Goal: Task Accomplishment & Management: Use online tool/utility

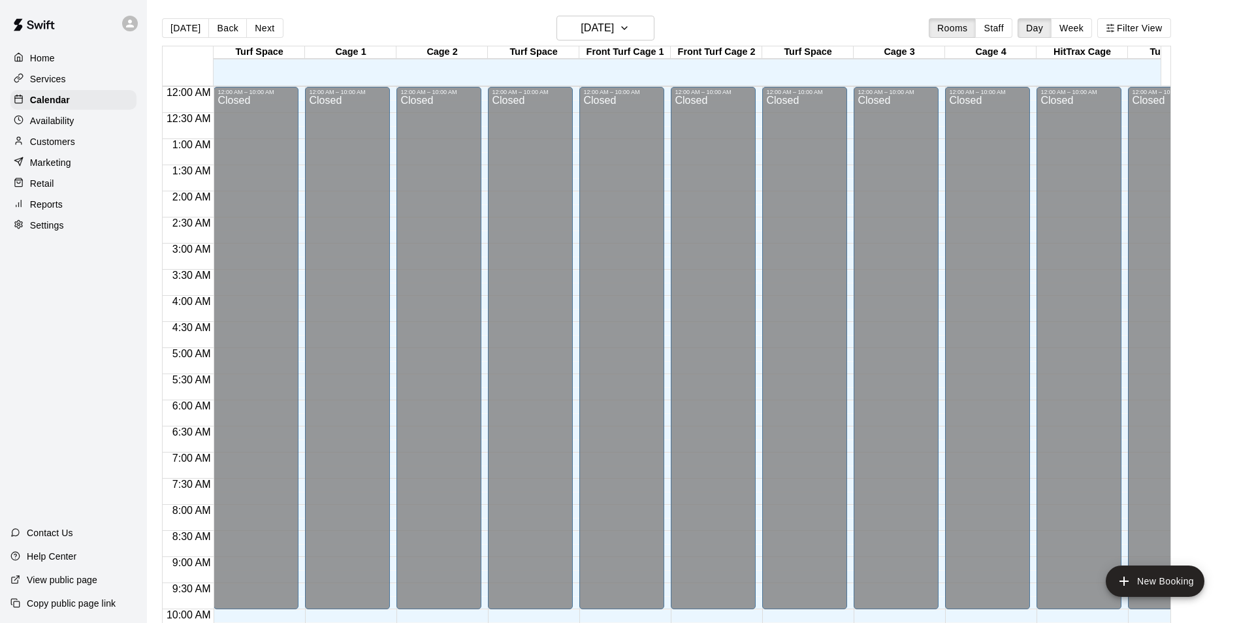
scroll to position [469, 0]
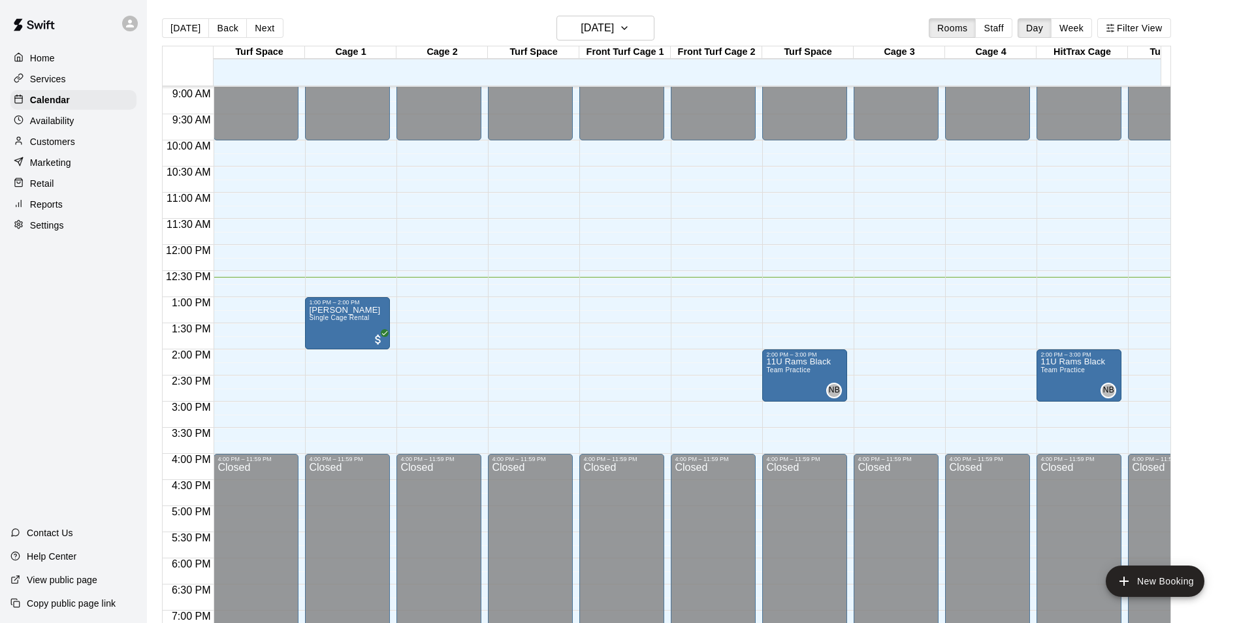
click at [91, 189] on div "Retail" at bounding box center [73, 184] width 126 height 20
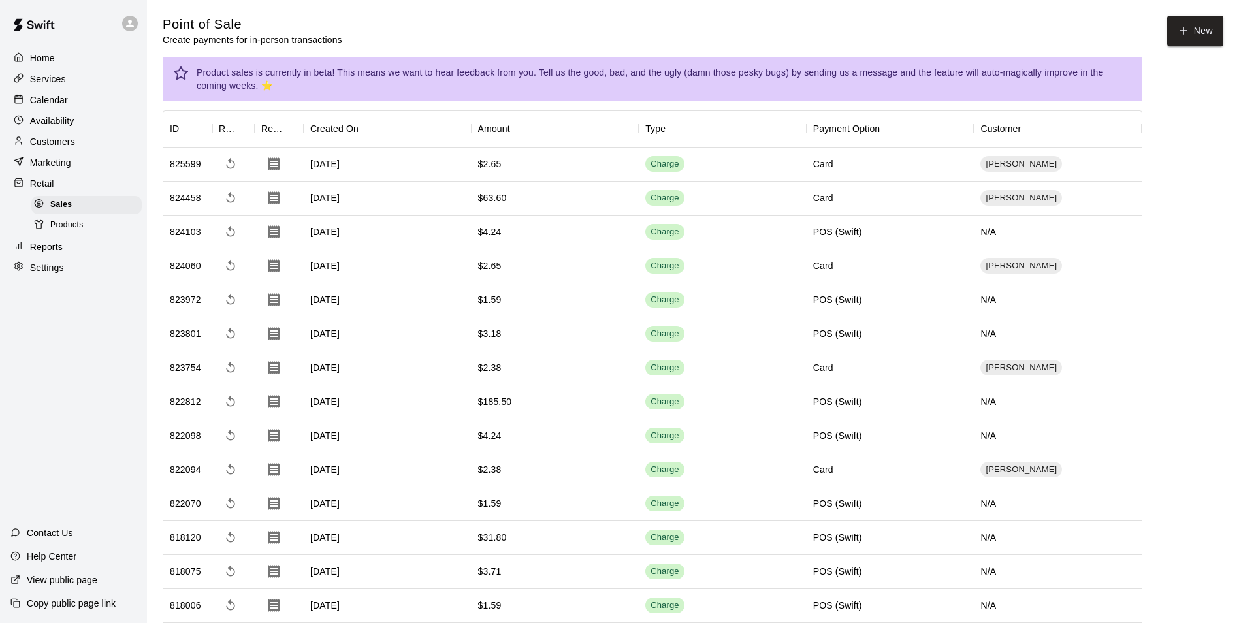
click at [73, 227] on span "Products" at bounding box center [66, 225] width 33 height 13
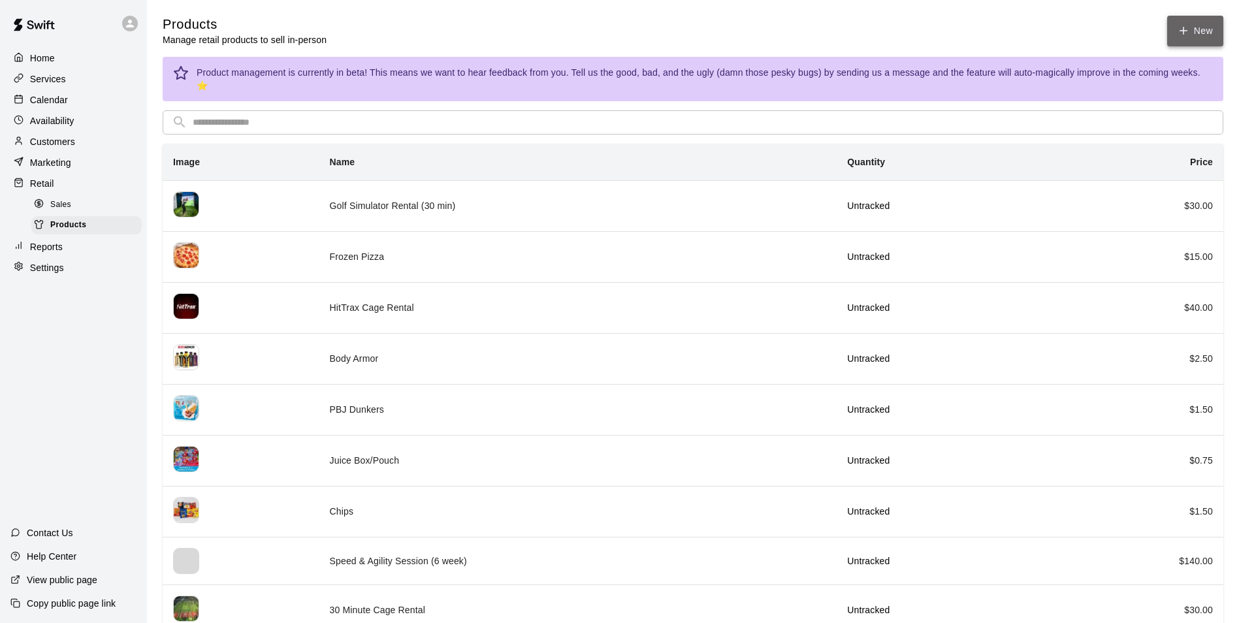
click at [1202, 25] on link "New" at bounding box center [1195, 31] width 56 height 31
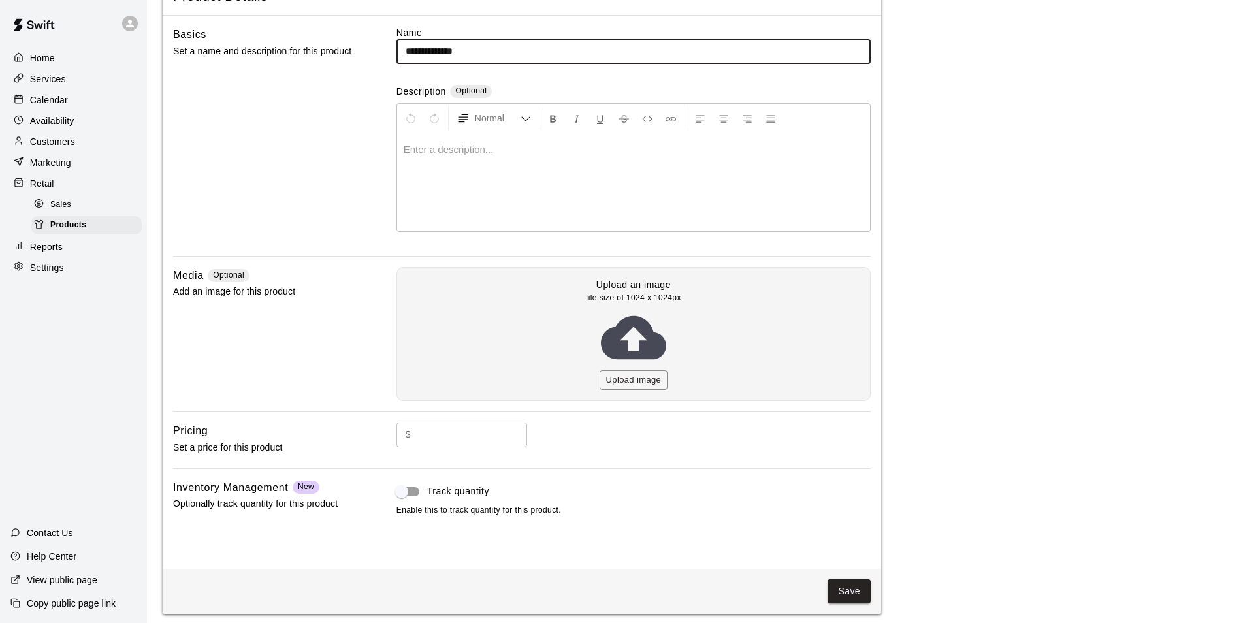
scroll to position [95, 0]
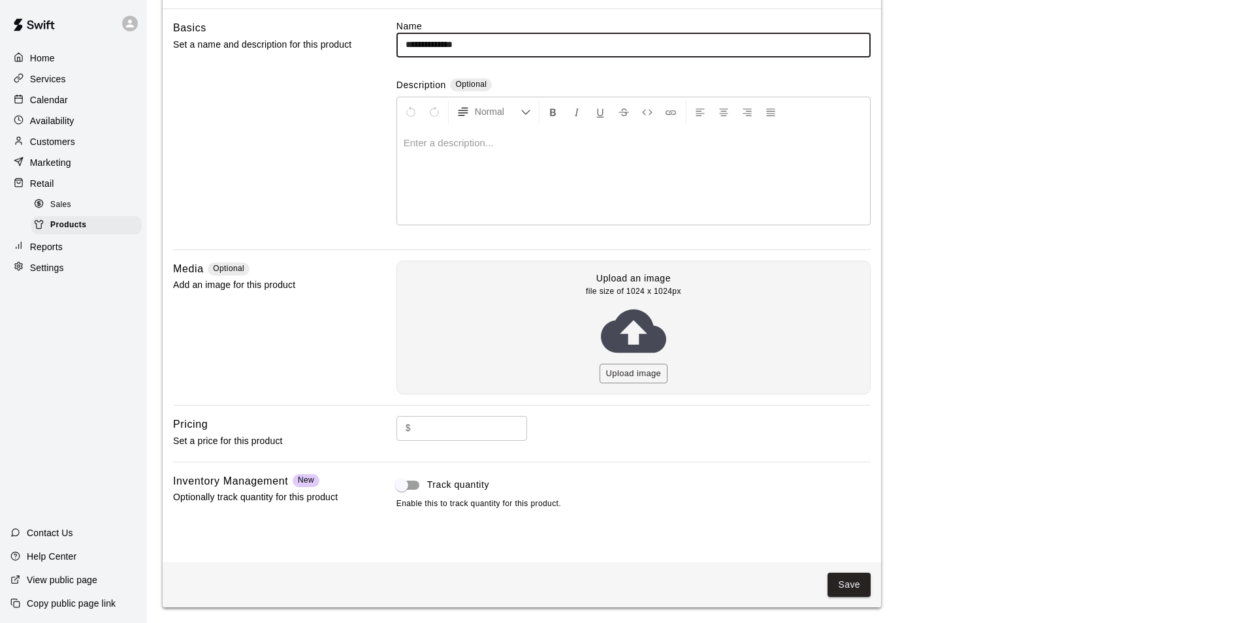
type input "**********"
click at [448, 426] on input "text" at bounding box center [471, 428] width 111 height 24
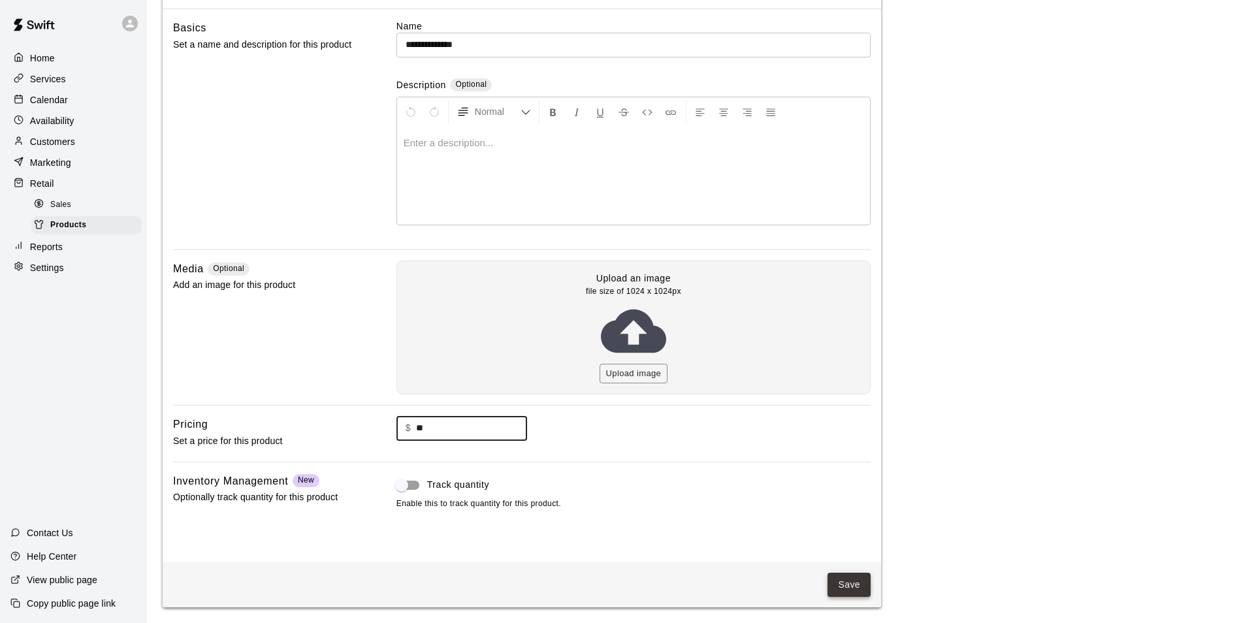
type input "**"
click at [862, 582] on button "Save" at bounding box center [848, 585] width 43 height 24
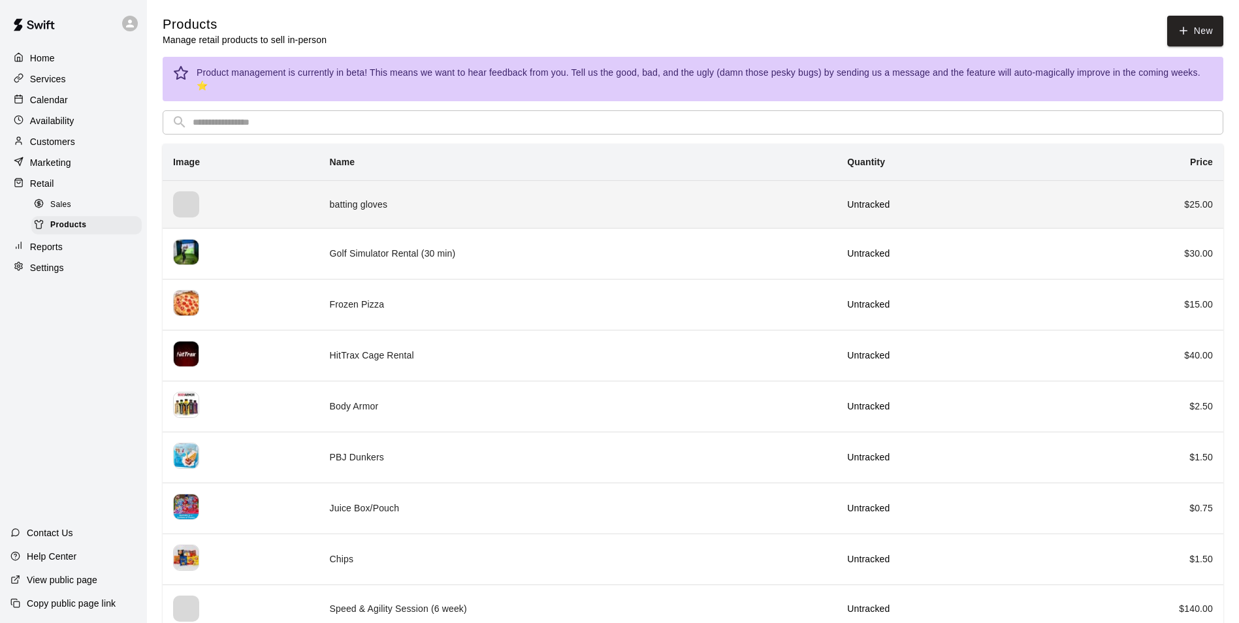
click at [774, 208] on td "batting gloves" at bounding box center [578, 204] width 518 height 48
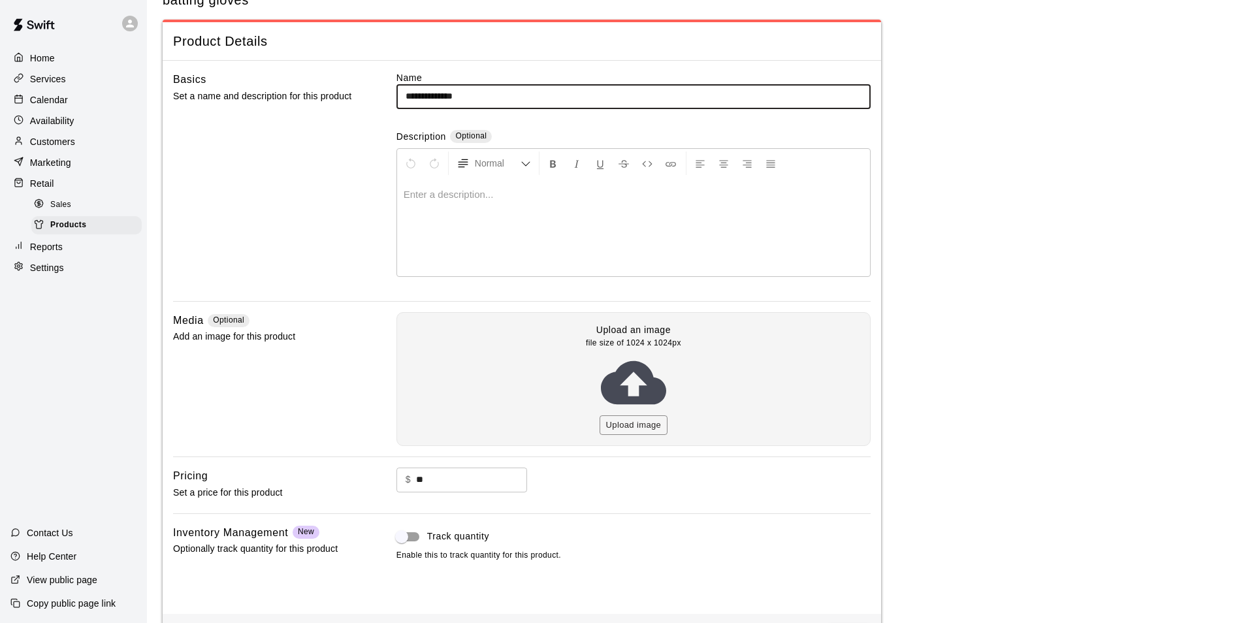
scroll to position [95, 0]
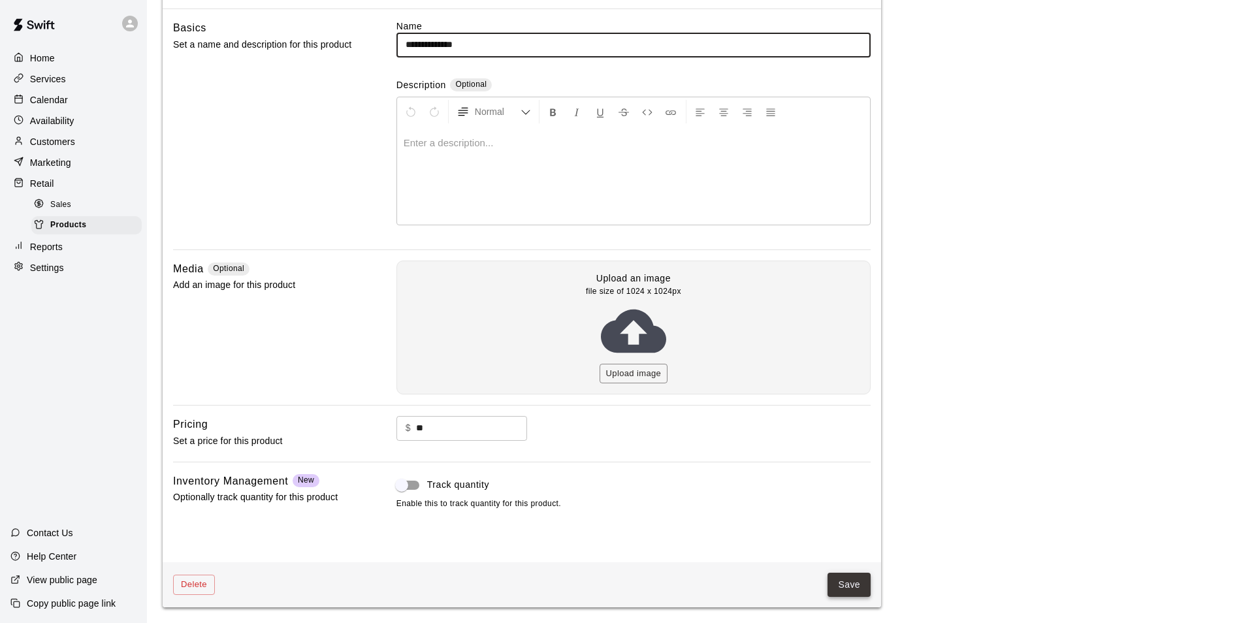
click at [831, 578] on button "Save" at bounding box center [848, 585] width 43 height 24
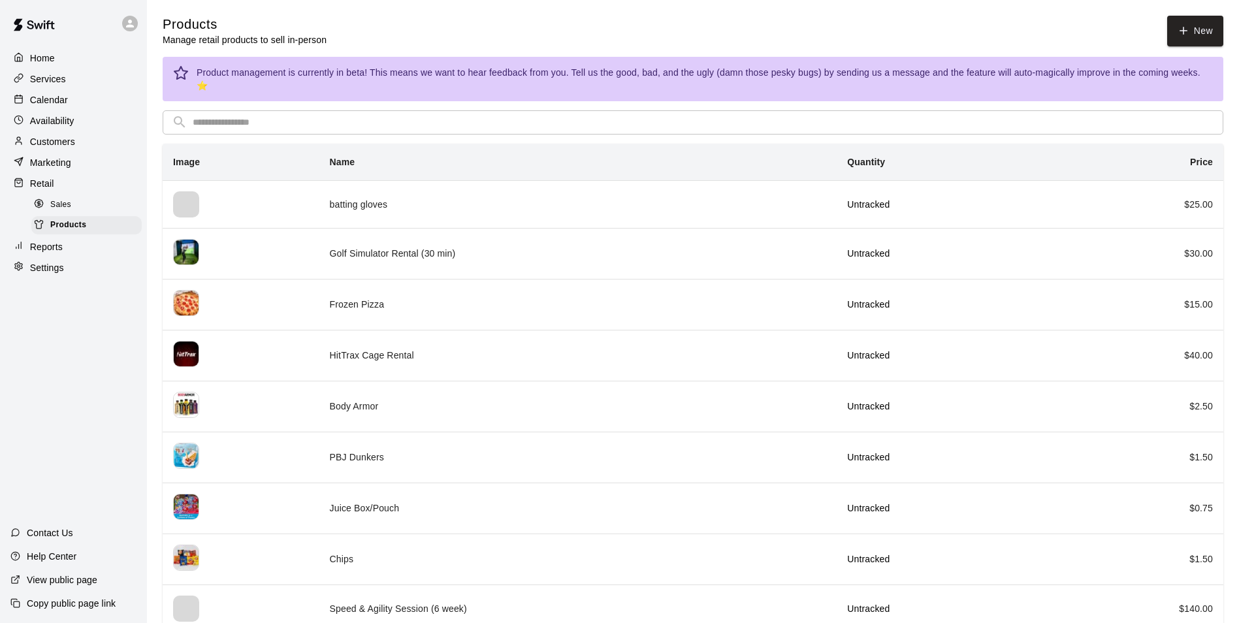
click at [91, 203] on div "Sales" at bounding box center [86, 205] width 110 height 18
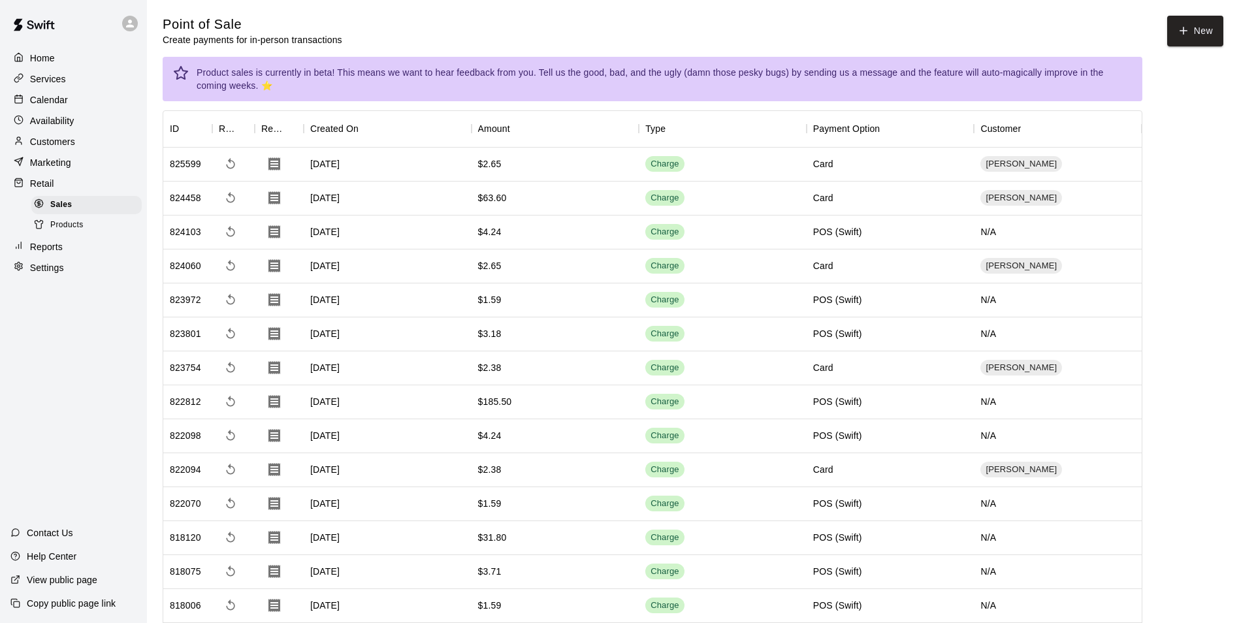
click at [89, 186] on div "Retail" at bounding box center [73, 184] width 126 height 20
click at [119, 160] on div "Marketing" at bounding box center [73, 163] width 126 height 20
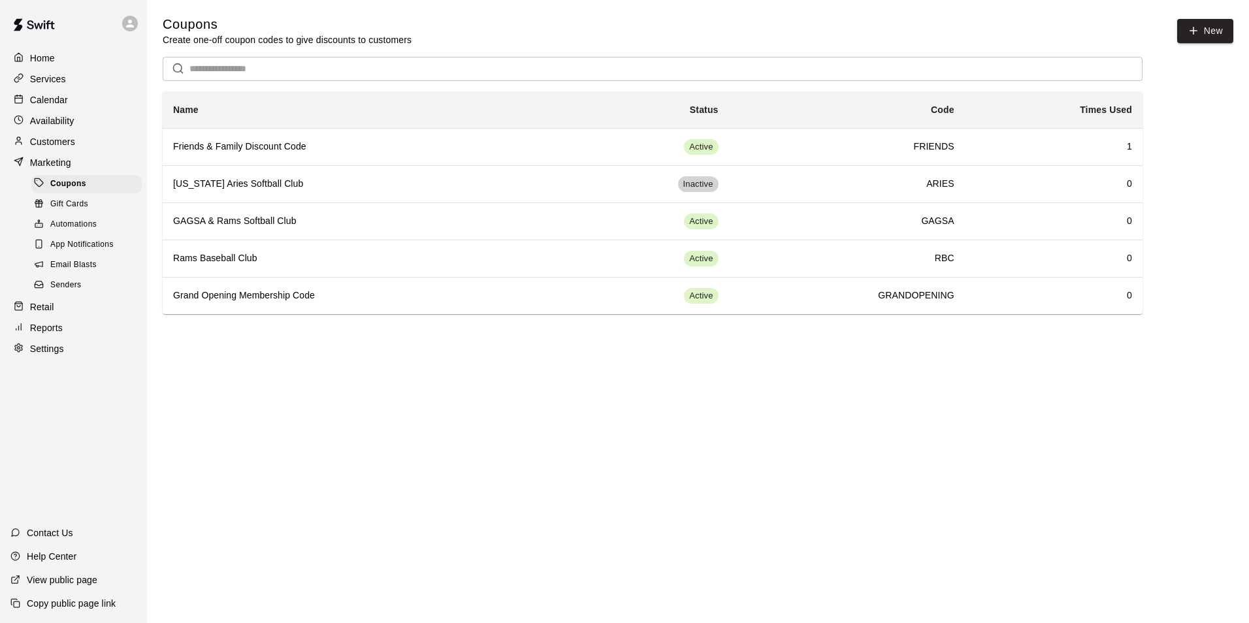
click at [107, 204] on div "Gift Cards" at bounding box center [86, 204] width 110 height 18
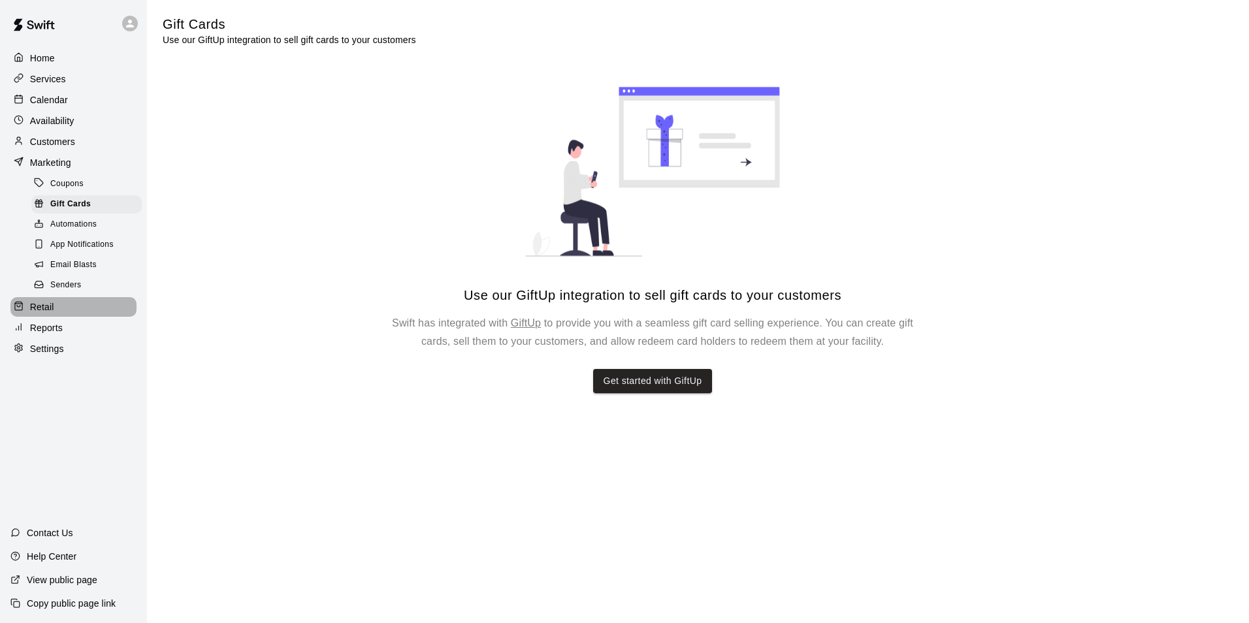
click at [112, 312] on div "Retail" at bounding box center [73, 307] width 126 height 20
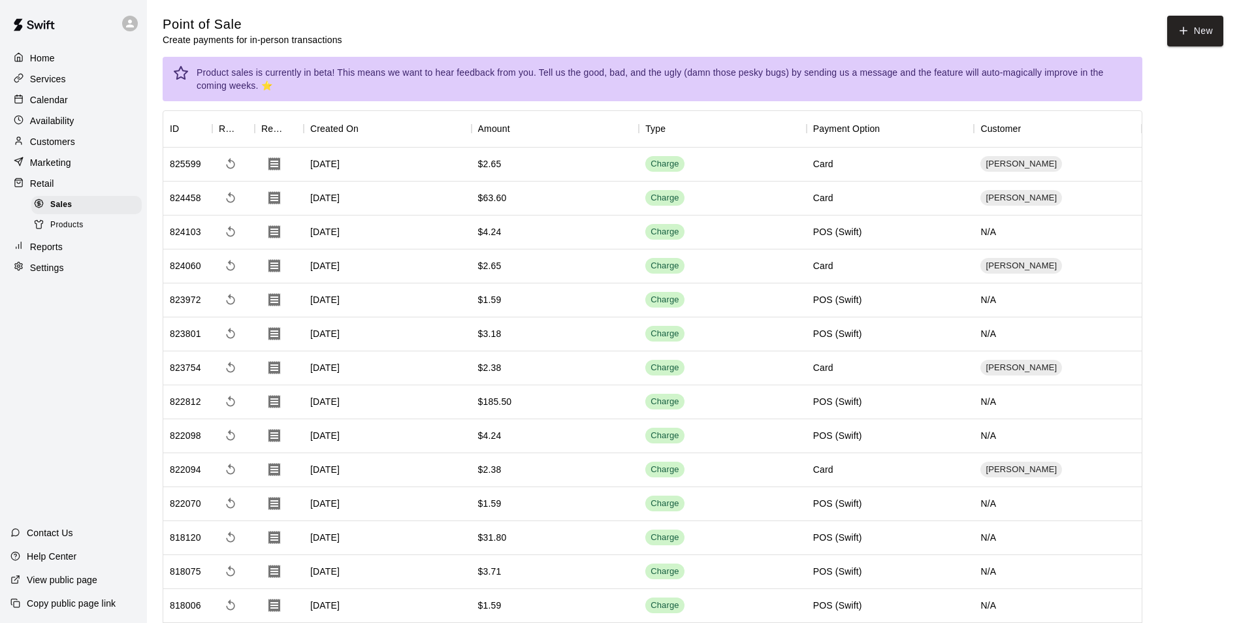
click at [106, 189] on div "Retail" at bounding box center [73, 184] width 126 height 20
click at [76, 228] on span "Products" at bounding box center [66, 225] width 33 height 13
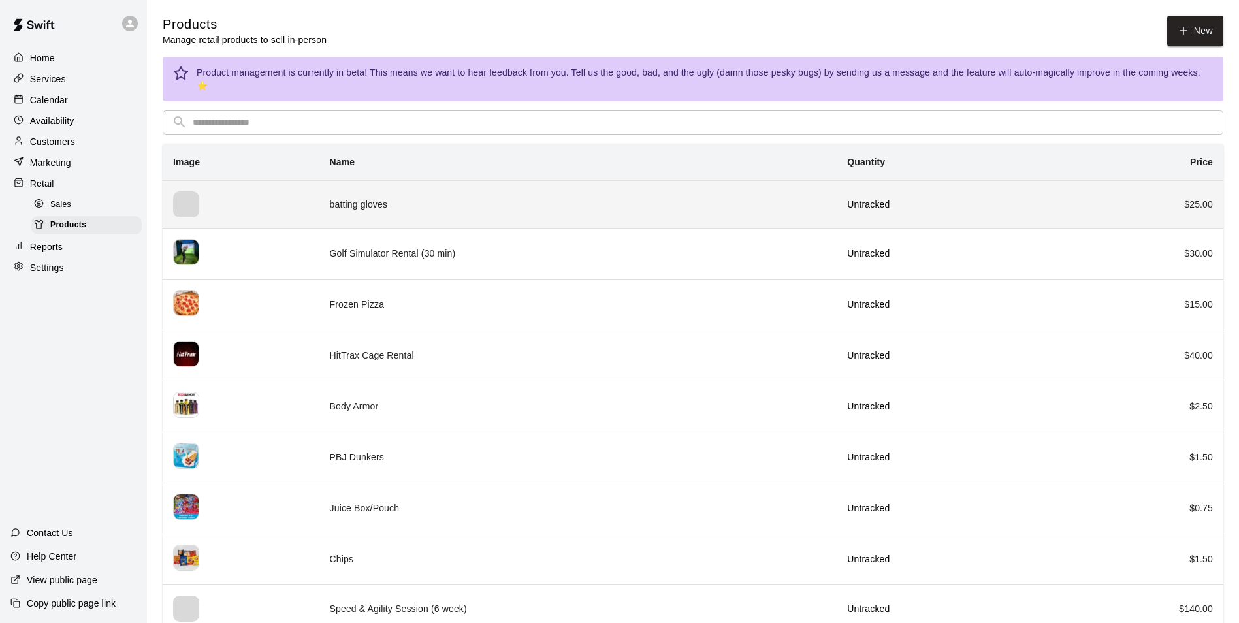
click at [185, 191] on div "simple table" at bounding box center [186, 204] width 26 height 26
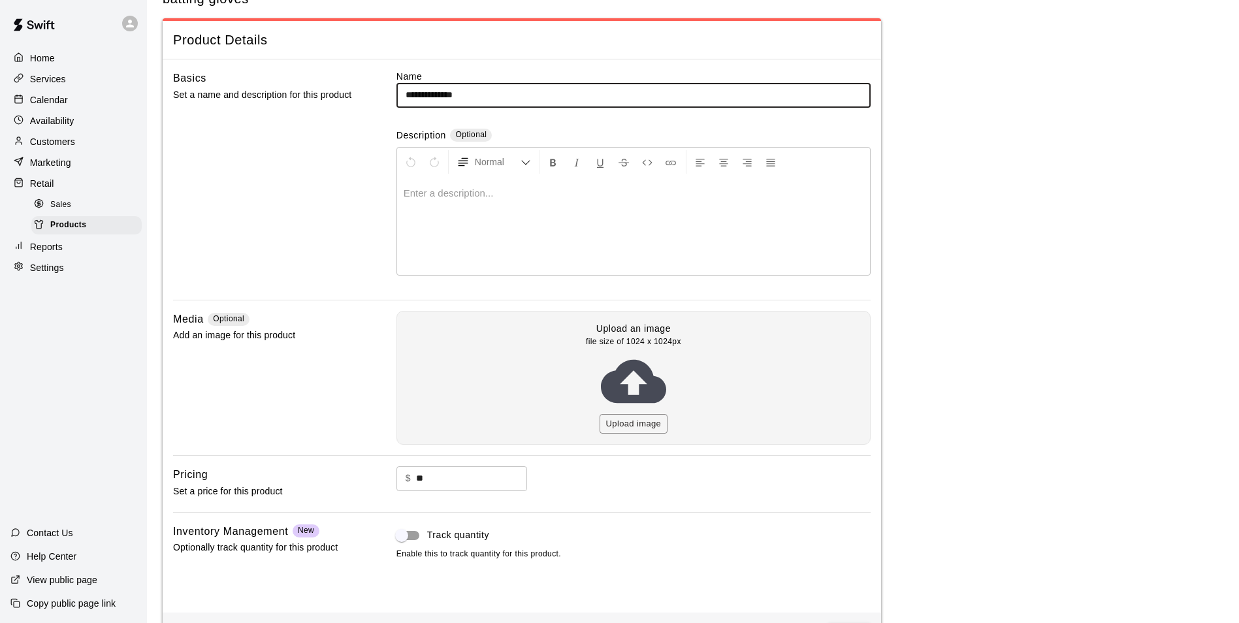
scroll to position [95, 0]
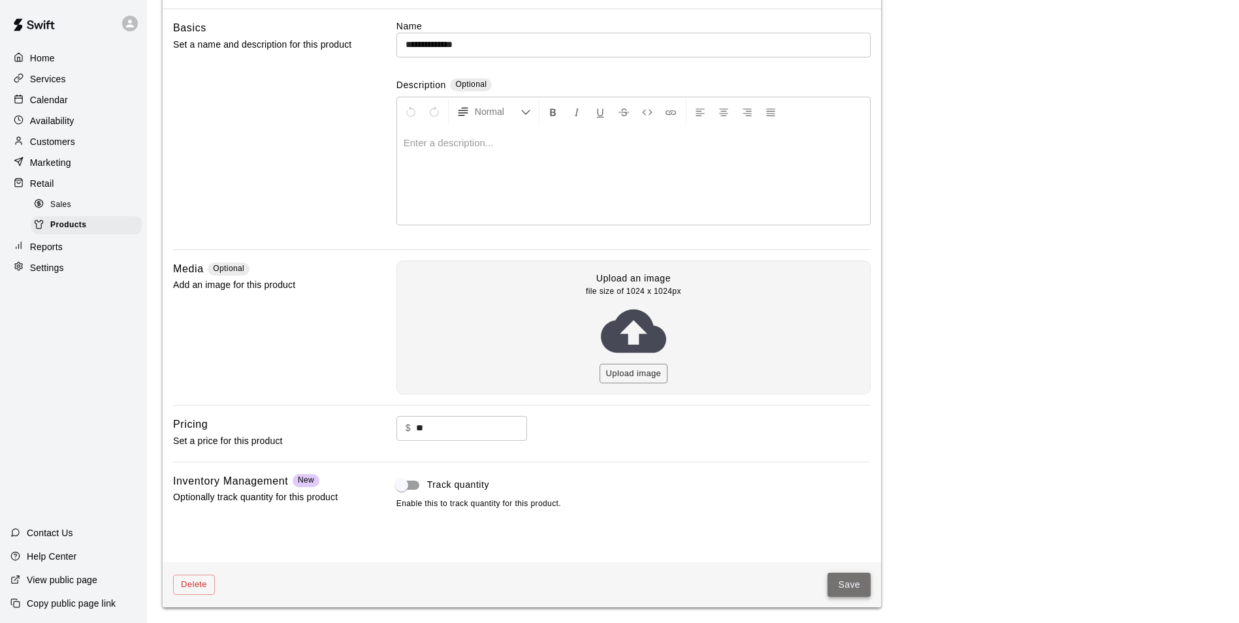
click at [850, 581] on button "Save" at bounding box center [848, 585] width 43 height 24
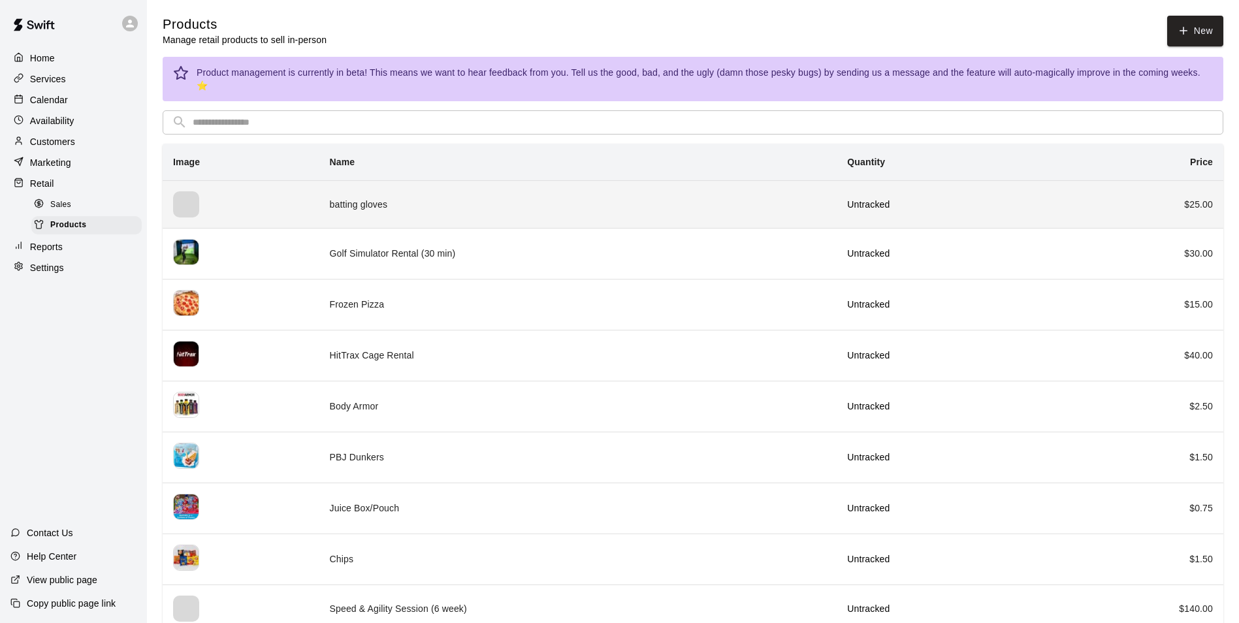
click at [616, 184] on td "batting gloves" at bounding box center [578, 204] width 518 height 48
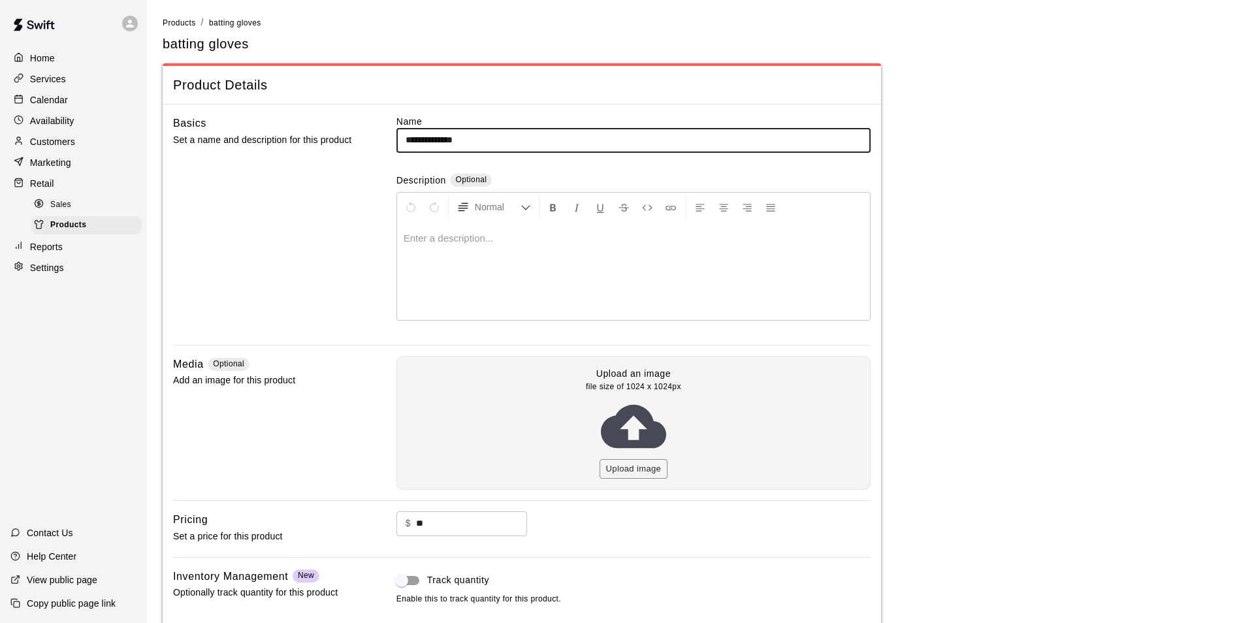
click at [412, 142] on input "**********" at bounding box center [633, 140] width 474 height 24
click at [444, 141] on input "**********" at bounding box center [633, 140] width 474 height 24
click at [406, 140] on input "**********" at bounding box center [633, 140] width 474 height 24
type input "**********"
click at [637, 471] on button "Upload image" at bounding box center [634, 469] width 69 height 20
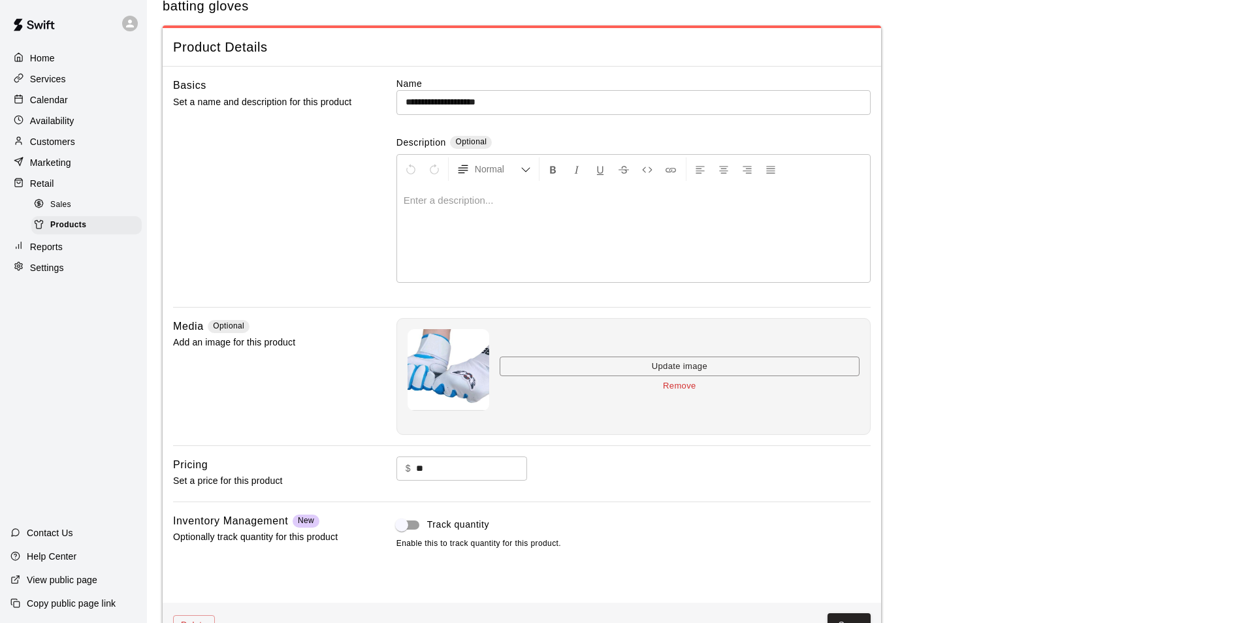
scroll to position [78, 0]
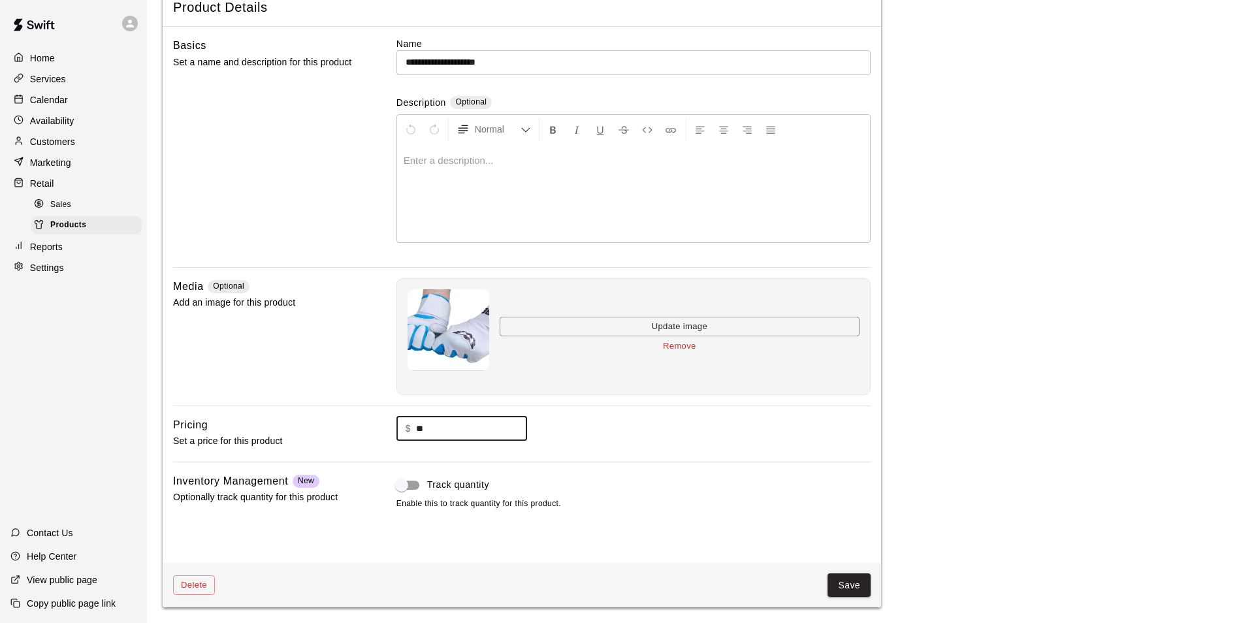
click at [438, 432] on input "**" at bounding box center [471, 429] width 111 height 24
click at [423, 432] on input "**" at bounding box center [471, 429] width 111 height 24
type input "**"
click at [854, 582] on button "Save" at bounding box center [848, 585] width 43 height 24
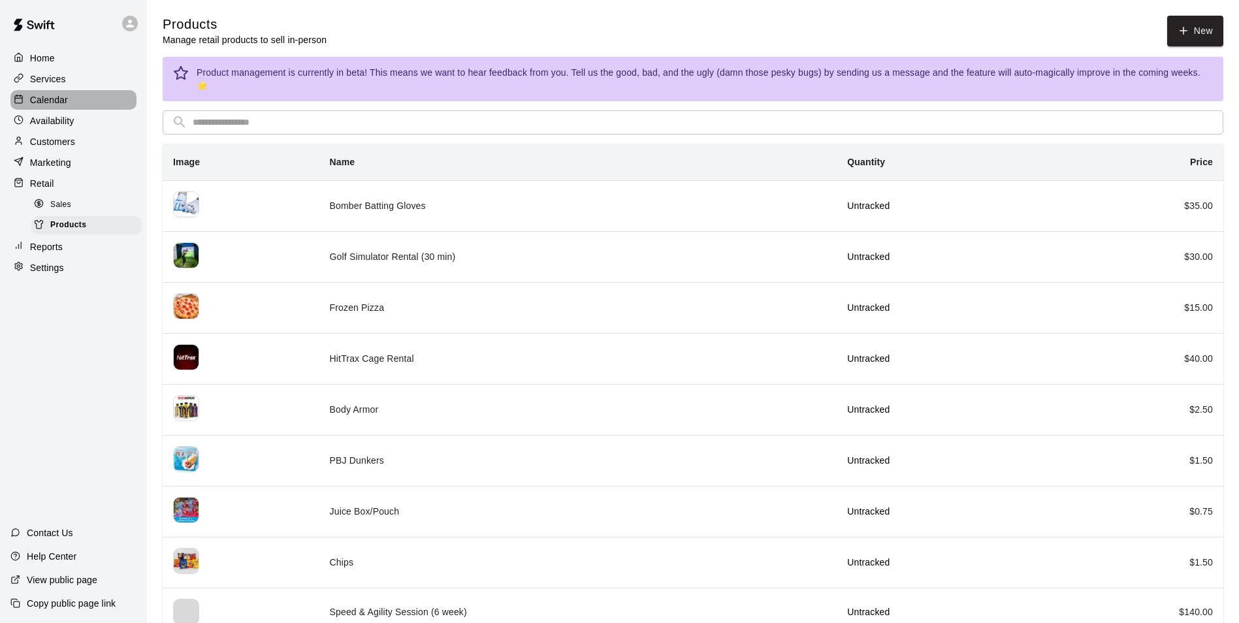
click at [61, 109] on div "Calendar" at bounding box center [73, 100] width 126 height 20
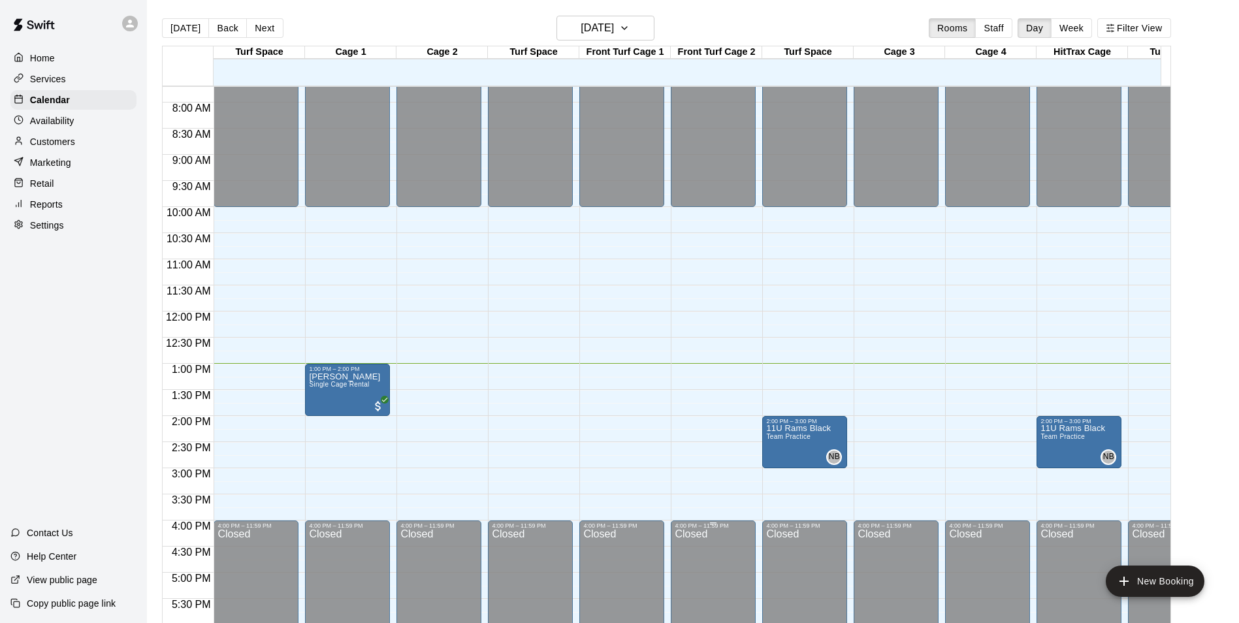
scroll to position [703, 0]
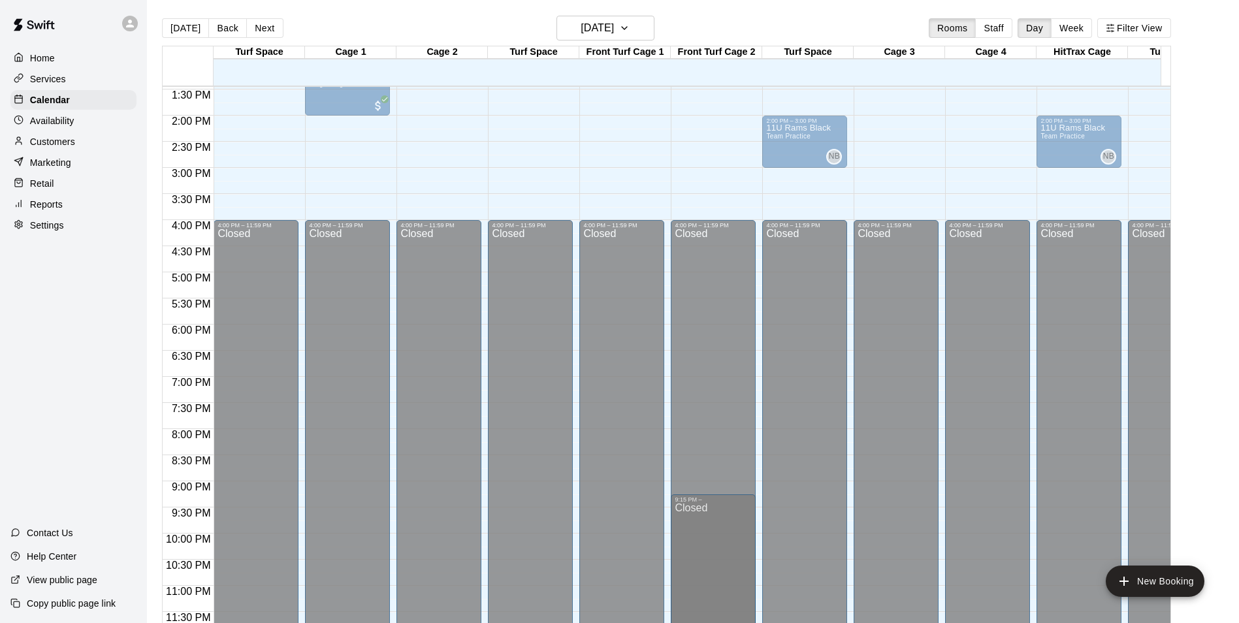
drag, startPoint x: 726, startPoint y: 622, endPoint x: 750, endPoint y: 600, distance: 33.3
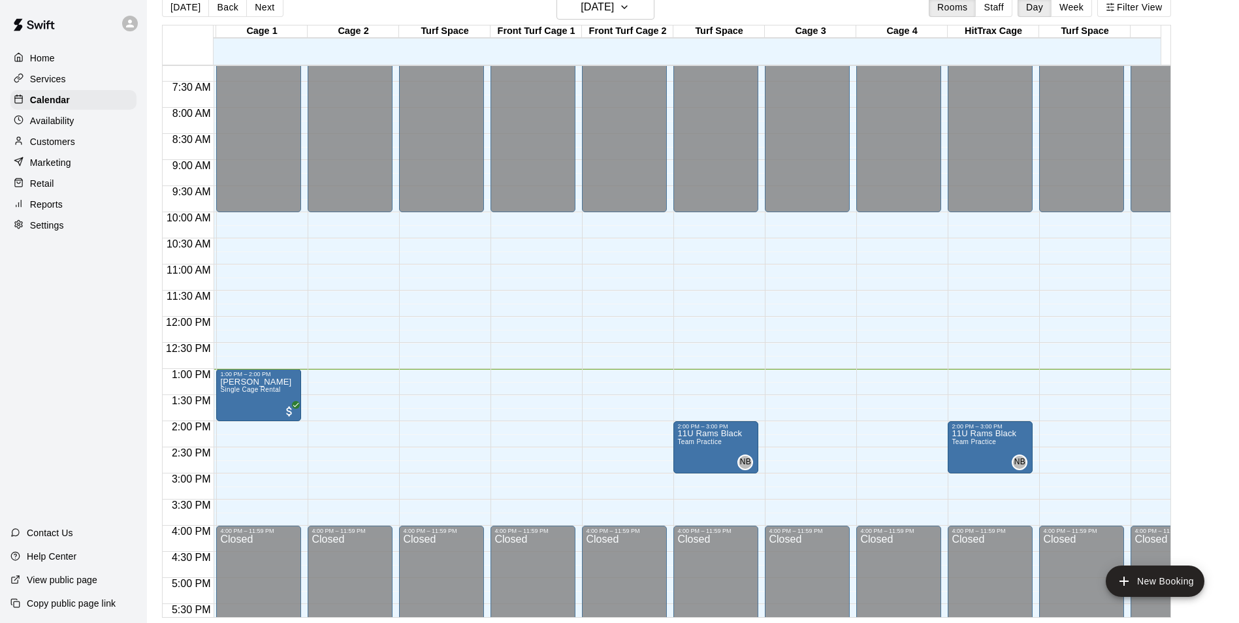
scroll to position [0, 0]
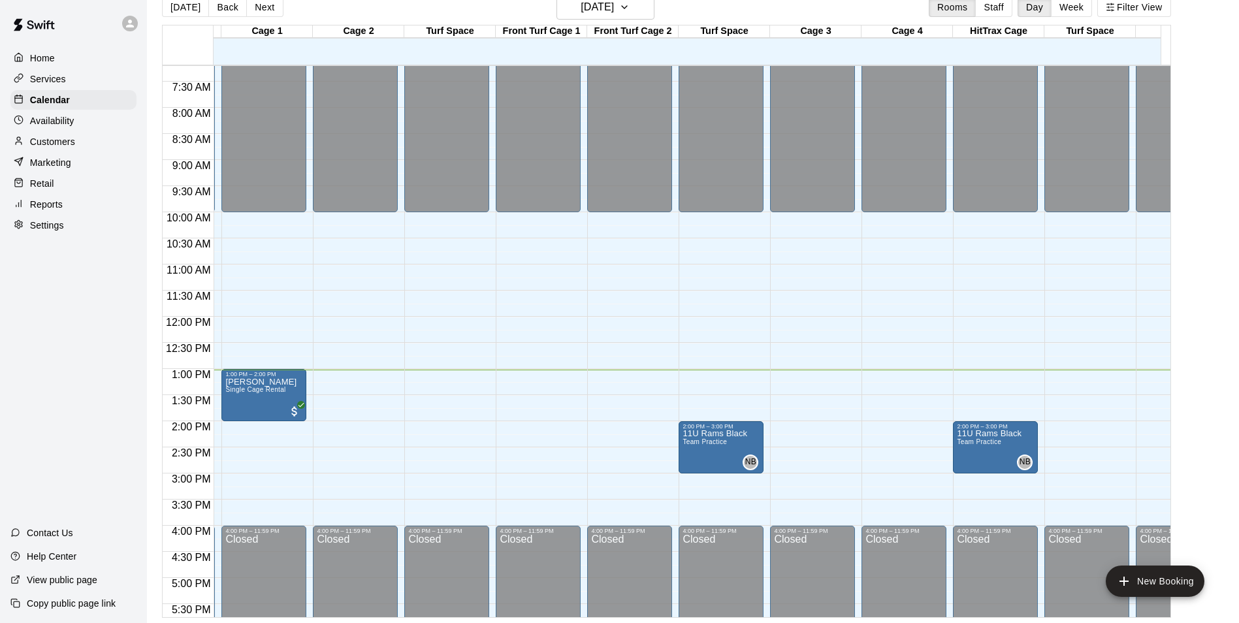
click at [46, 190] on p "Retail" at bounding box center [42, 183] width 24 height 13
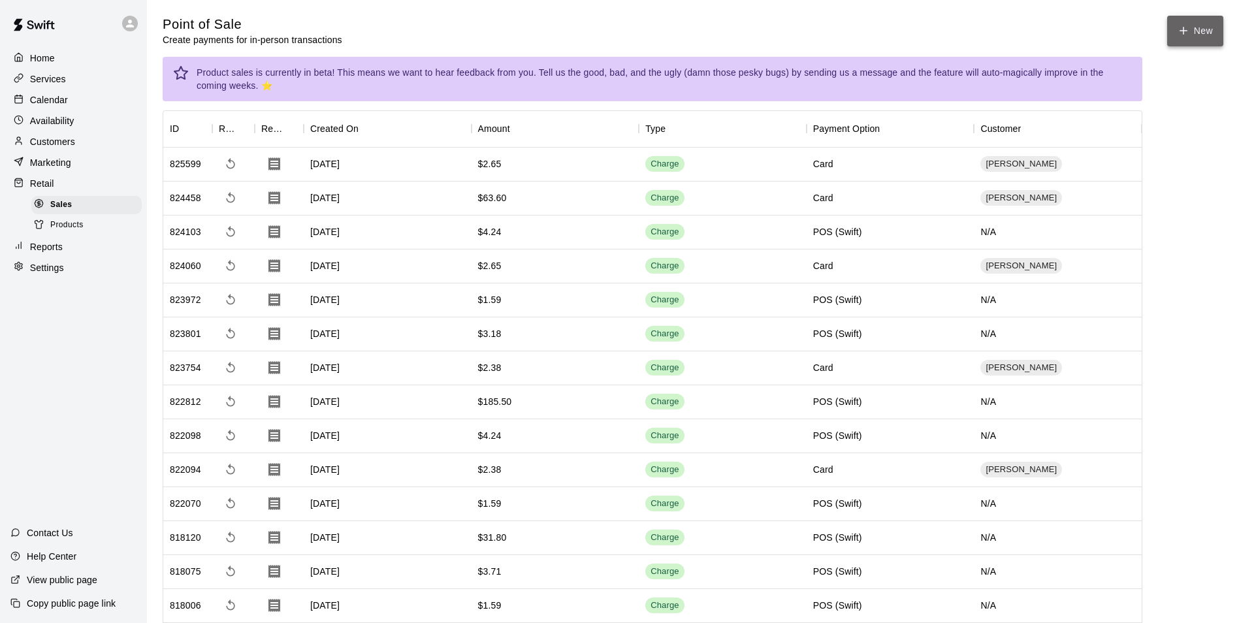
click at [1202, 44] on button "New" at bounding box center [1195, 31] width 56 height 31
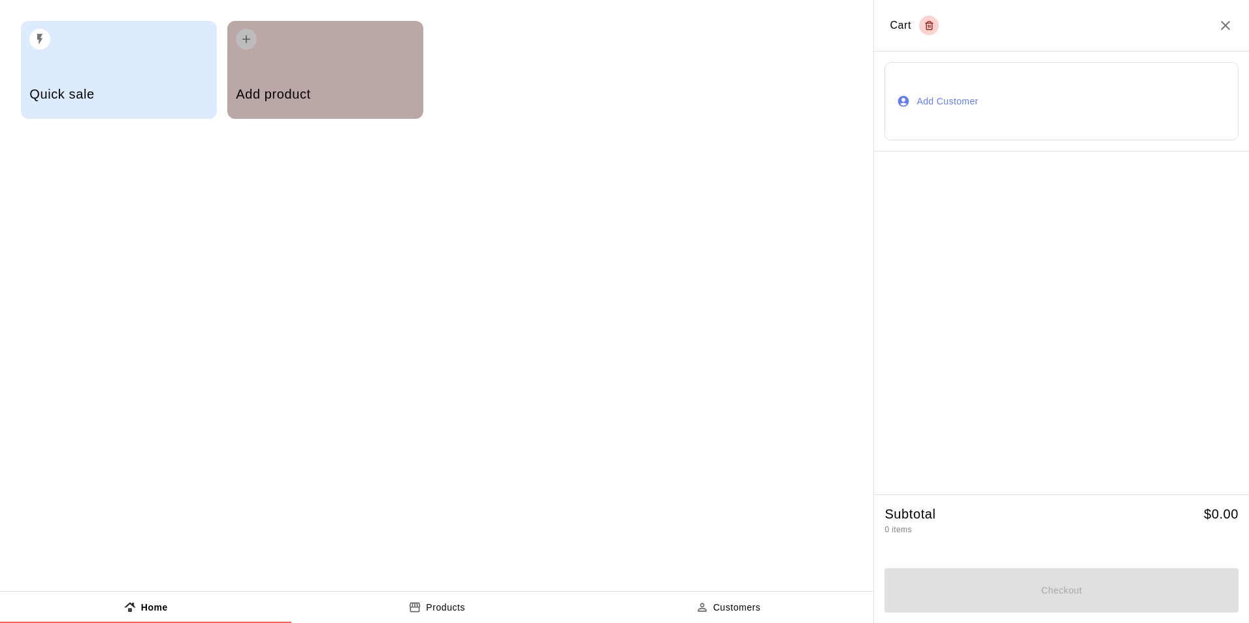
click at [272, 82] on div "Add product" at bounding box center [325, 95] width 178 height 46
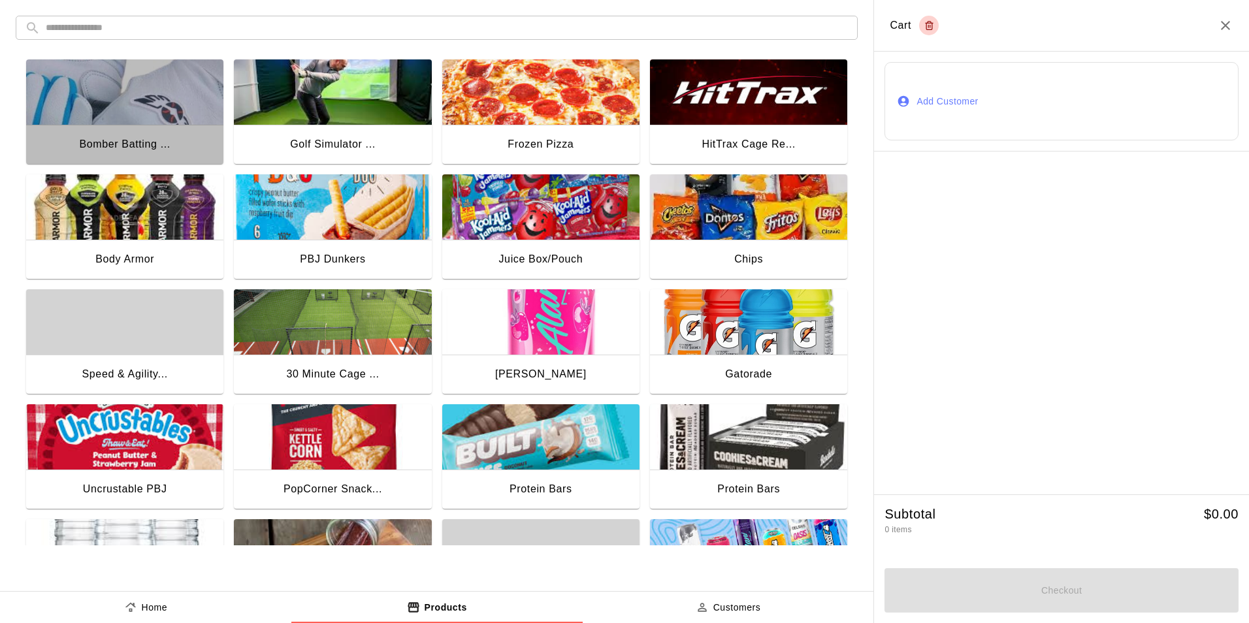
click at [181, 107] on img "button" at bounding box center [124, 91] width 197 height 65
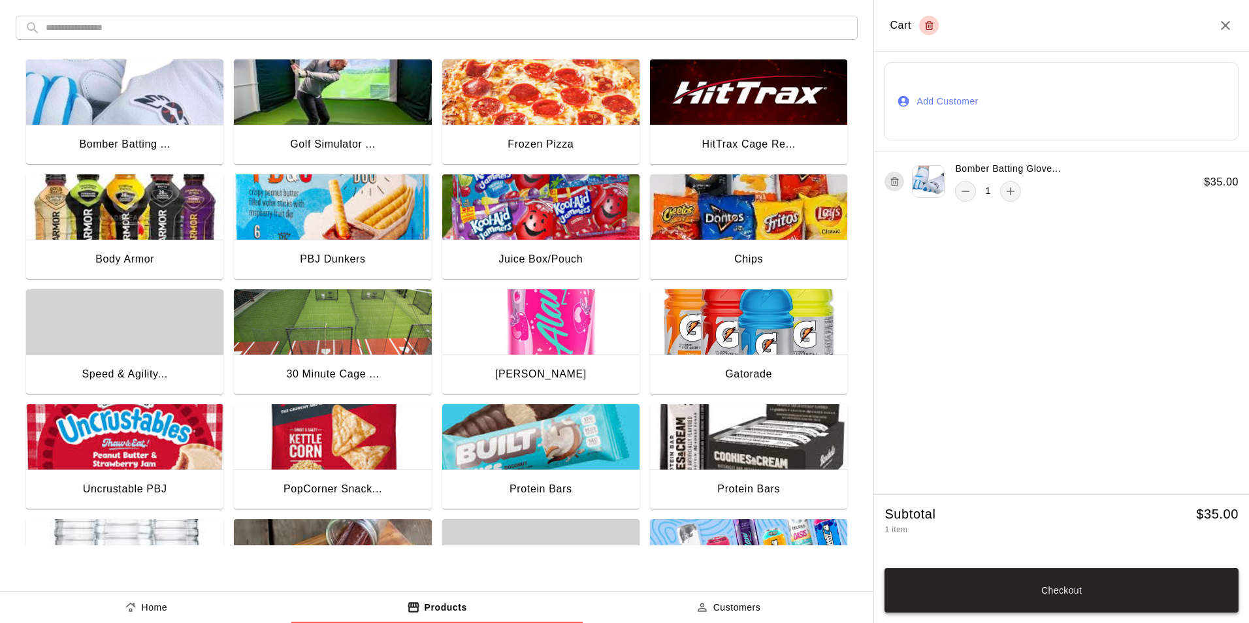
click at [1085, 587] on button "Checkout" at bounding box center [1061, 590] width 354 height 44
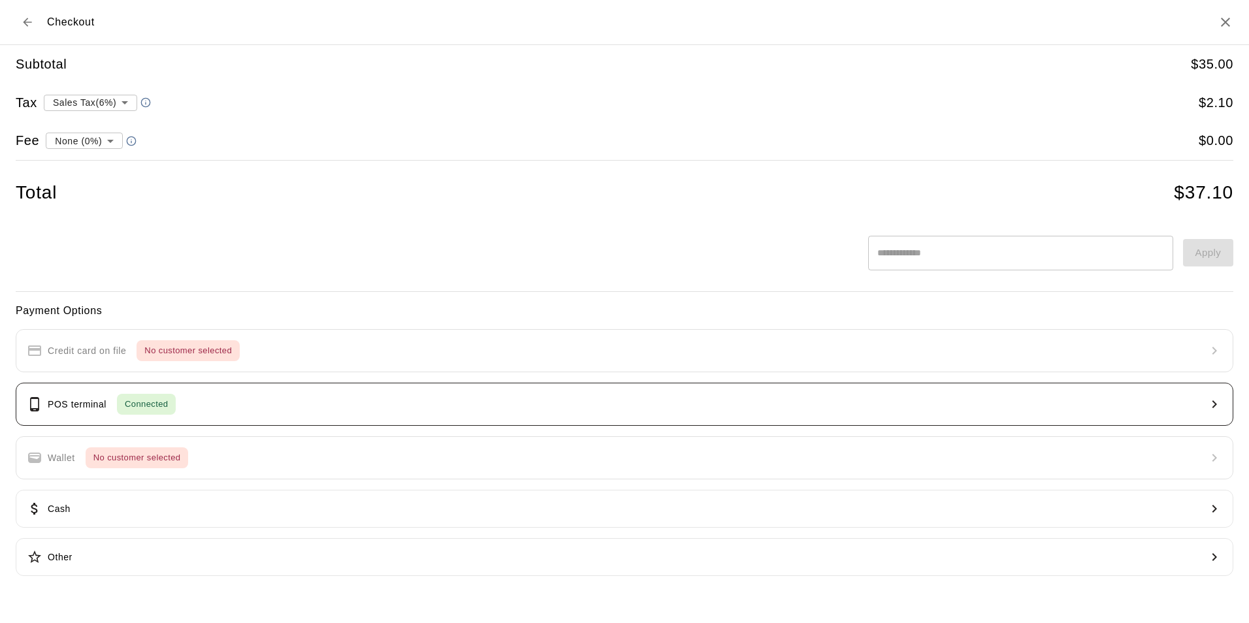
click at [252, 412] on button "POS terminal Connected" at bounding box center [624, 404] width 1217 height 43
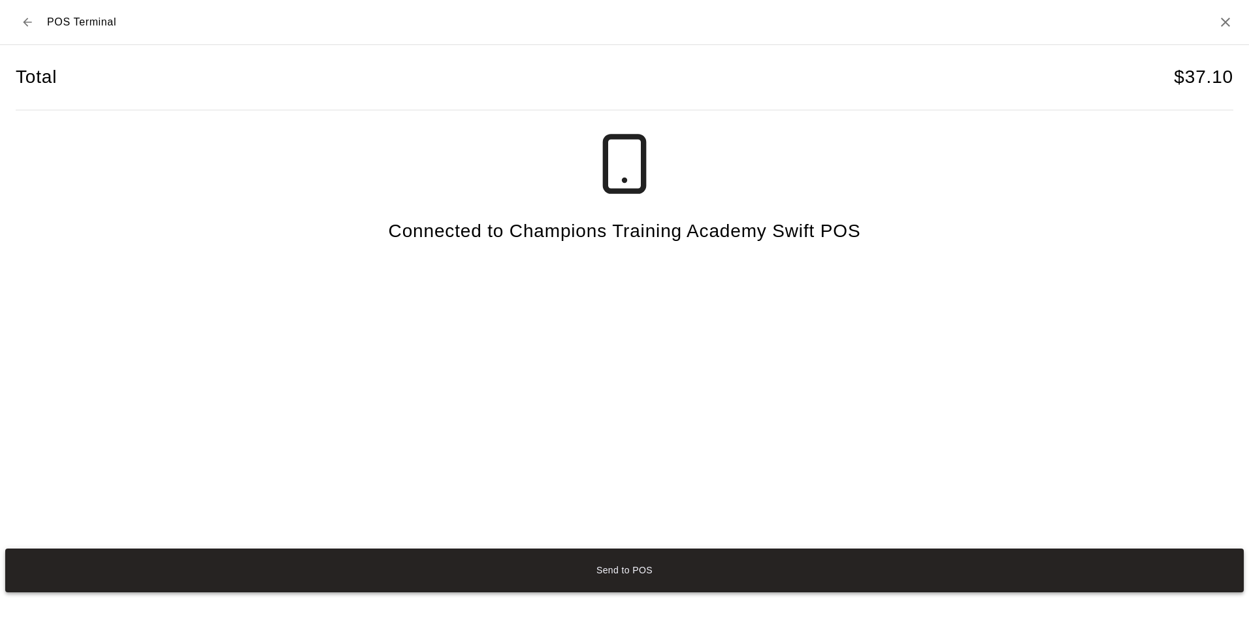
click at [620, 568] on button "Send to POS" at bounding box center [624, 571] width 1238 height 44
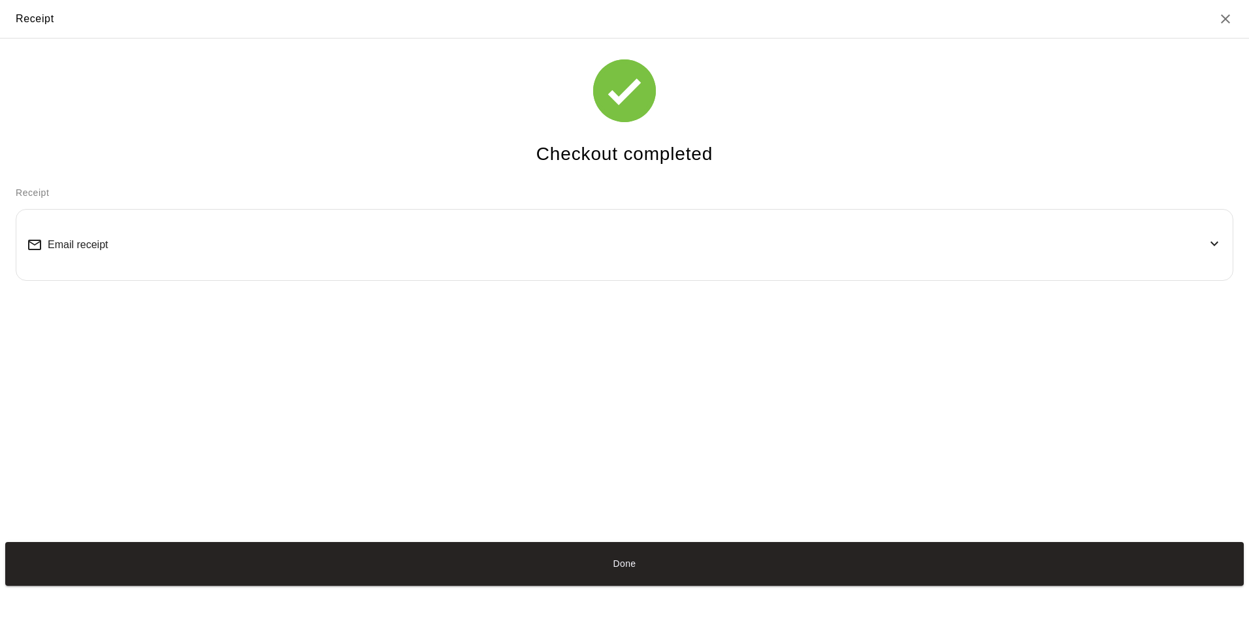
click at [617, 566] on button "Done" at bounding box center [624, 564] width 1238 height 44
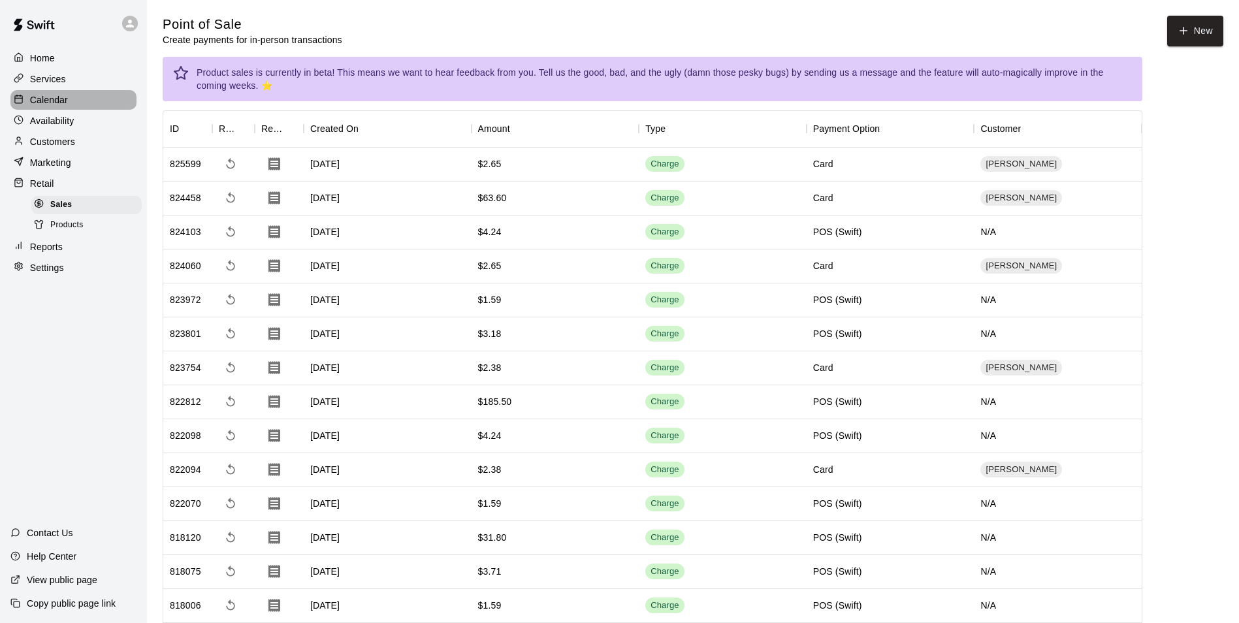
click at [58, 105] on p "Calendar" at bounding box center [49, 99] width 38 height 13
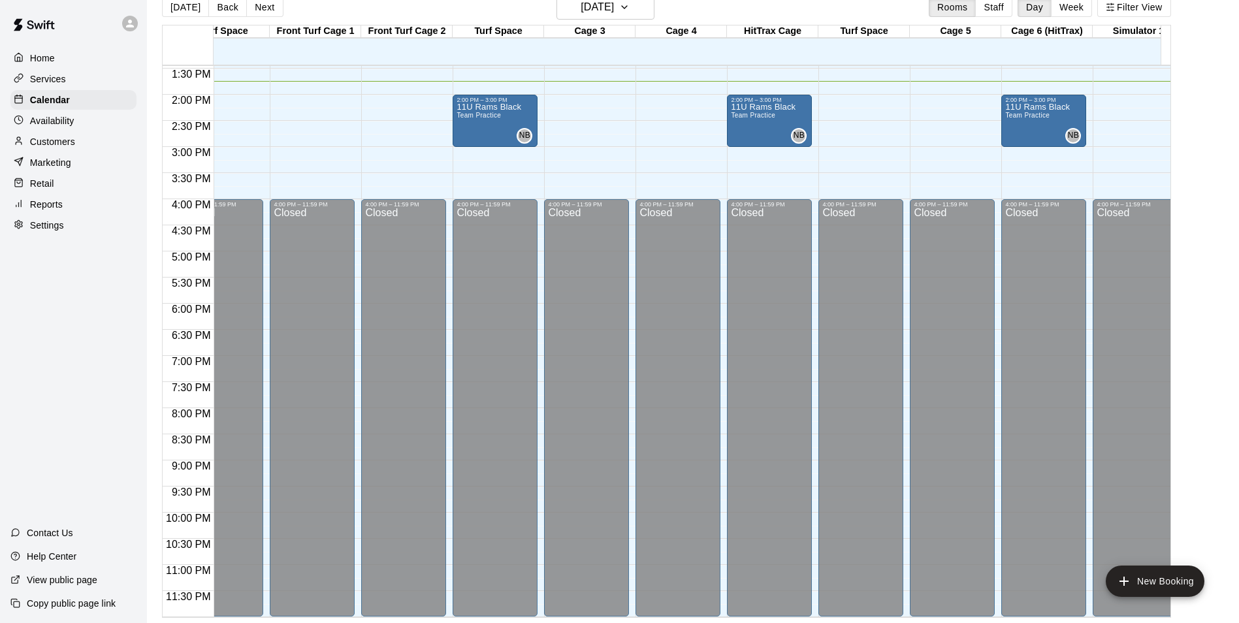
scroll to position [0, 300]
